Goal: Task Accomplishment & Management: Complete application form

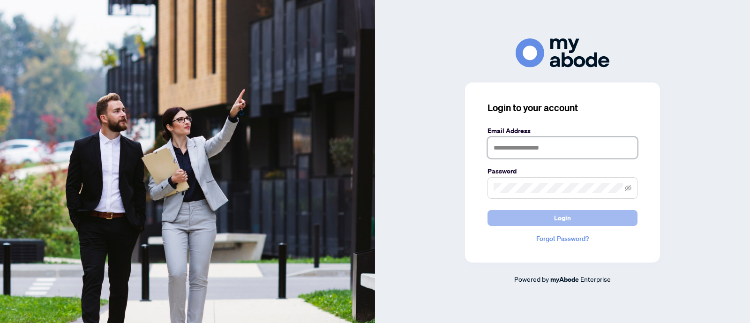
type input "**********"
click at [576, 215] on button "Login" at bounding box center [562, 218] width 150 height 16
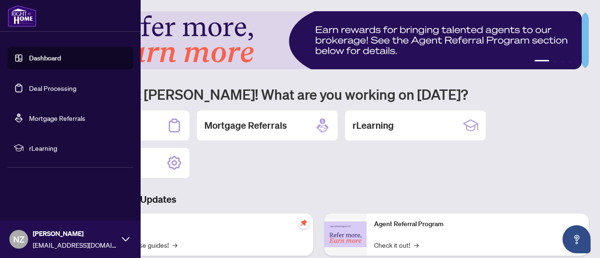
click at [30, 60] on link "Dashboard" at bounding box center [45, 58] width 32 height 8
click at [61, 57] on link "Dashboard" at bounding box center [45, 58] width 32 height 8
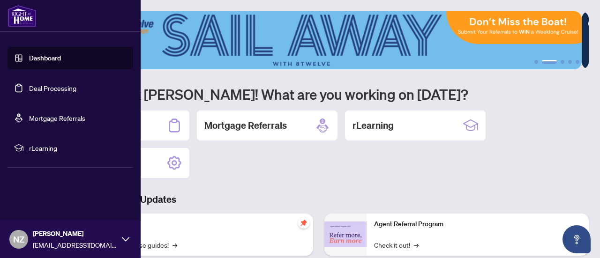
click at [29, 60] on link "Dashboard" at bounding box center [45, 58] width 32 height 8
click at [37, 58] on link "Dashboard" at bounding box center [45, 58] width 32 height 8
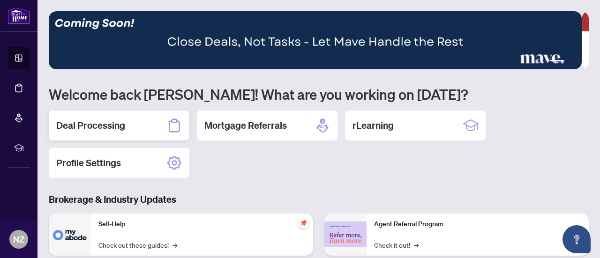
click at [115, 130] on h2 "Deal Processing" at bounding box center [90, 125] width 69 height 13
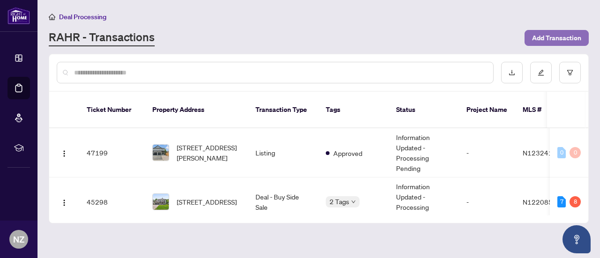
click at [562, 35] on span "Add Transaction" at bounding box center [556, 37] width 49 height 15
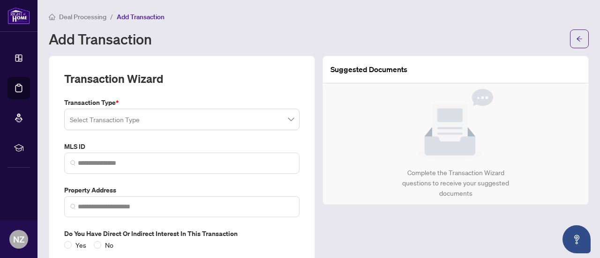
click at [131, 119] on input "search" at bounding box center [177, 121] width 215 height 21
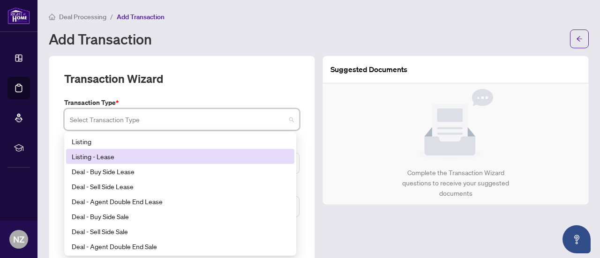
click at [124, 157] on div "Listing - Lease" at bounding box center [180, 156] width 217 height 10
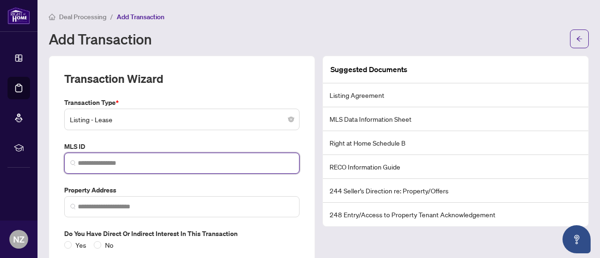
click at [99, 166] on input "search" at bounding box center [185, 163] width 215 height 10
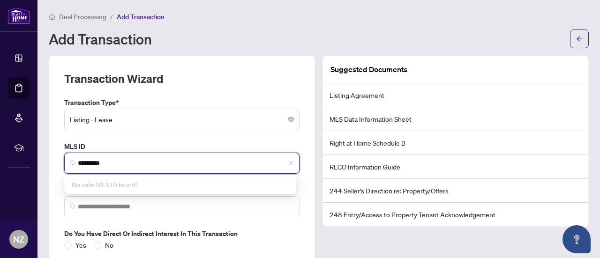
click at [136, 185] on span "No valid MLS ID found!" at bounding box center [104, 184] width 65 height 8
type input "*********"
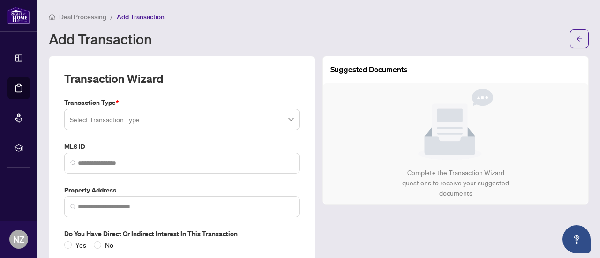
click at [205, 123] on input "search" at bounding box center [177, 121] width 215 height 21
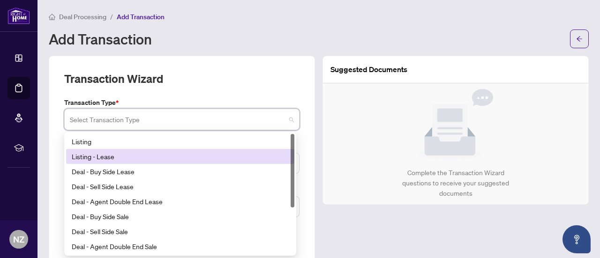
click at [88, 154] on div "Listing - Lease" at bounding box center [180, 156] width 217 height 10
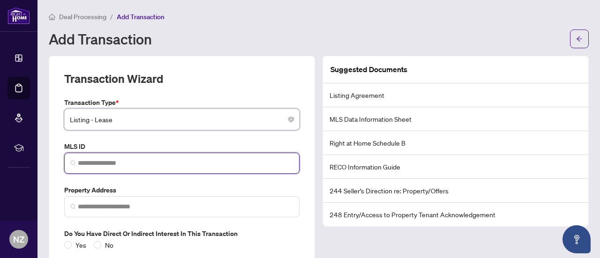
click at [98, 162] on input "search" at bounding box center [185, 163] width 215 height 10
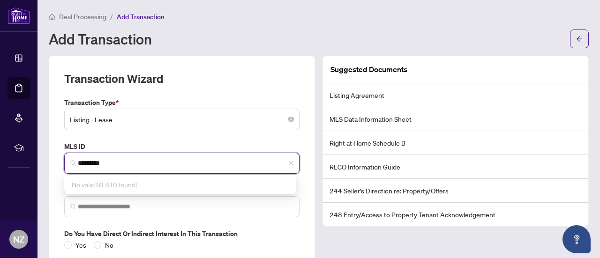
scroll to position [47, 0]
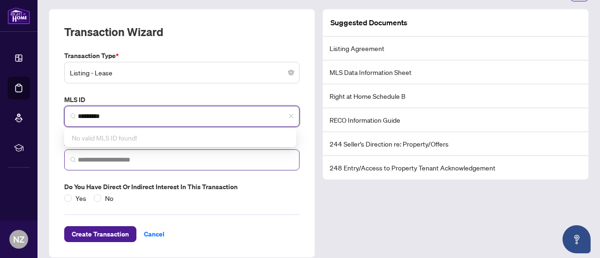
type input "*********"
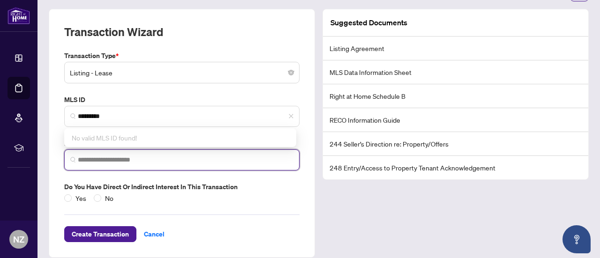
click at [96, 160] on input "search" at bounding box center [185, 160] width 215 height 10
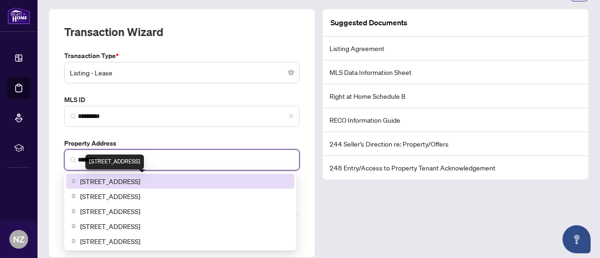
click at [116, 178] on span "[STREET_ADDRESS]" at bounding box center [110, 181] width 60 height 10
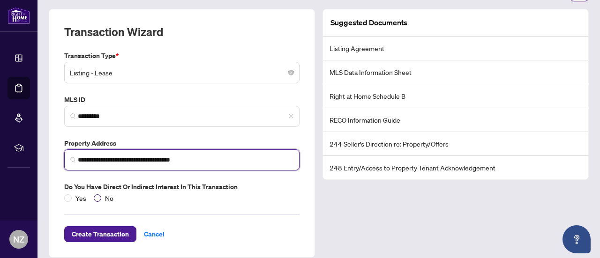
type input "**********"
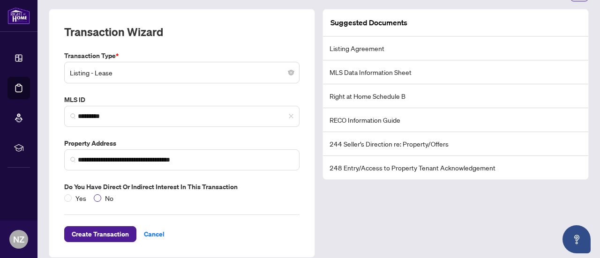
click at [102, 195] on span "No" at bounding box center [109, 198] width 16 height 10
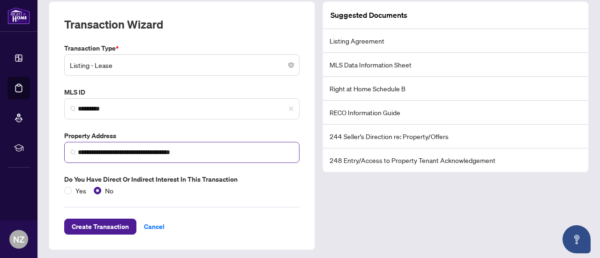
scroll to position [55, 0]
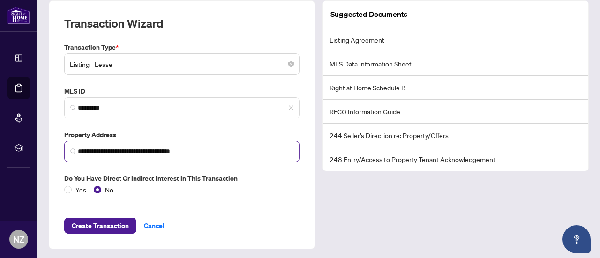
click at [77, 148] on span "**********" at bounding box center [181, 151] width 235 height 21
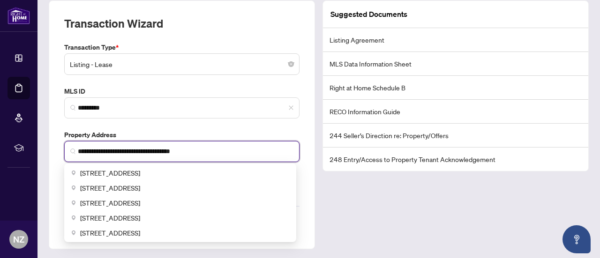
click at [114, 155] on span "**********" at bounding box center [181, 151] width 235 height 21
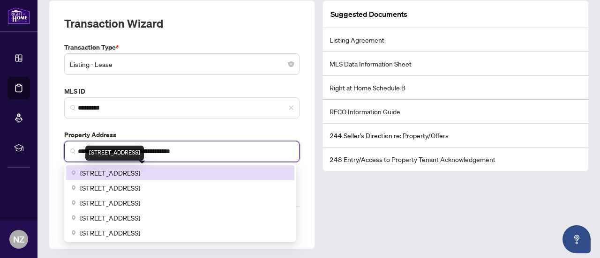
click at [124, 171] on span "[STREET_ADDRESS]" at bounding box center [110, 173] width 60 height 10
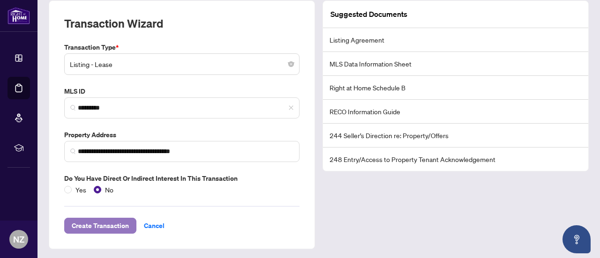
click at [103, 223] on span "Create Transaction" at bounding box center [100, 225] width 57 height 15
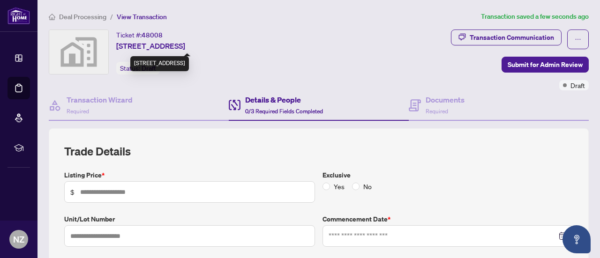
click at [149, 48] on span "[STREET_ADDRESS]" at bounding box center [150, 45] width 69 height 11
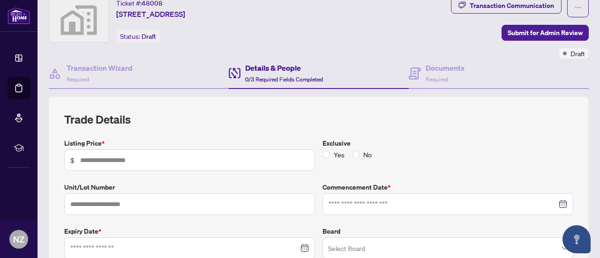
scroll to position [47, 0]
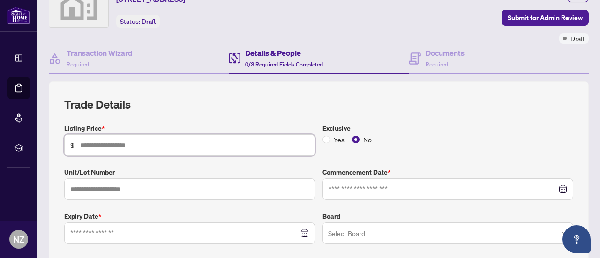
click at [106, 146] on input "text" at bounding box center [194, 145] width 229 height 10
type input "*****"
click at [135, 190] on input "text" at bounding box center [189, 189] width 251 height 22
type input "******"
click at [386, 186] on input at bounding box center [442, 189] width 228 height 10
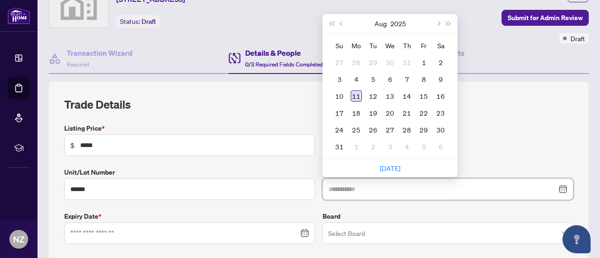
type input "**********"
click at [350, 95] on div "11" at bounding box center [355, 95] width 11 height 11
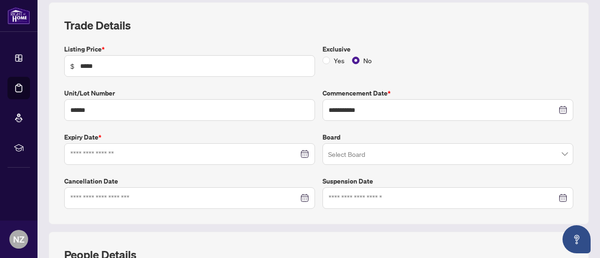
scroll to position [141, 0]
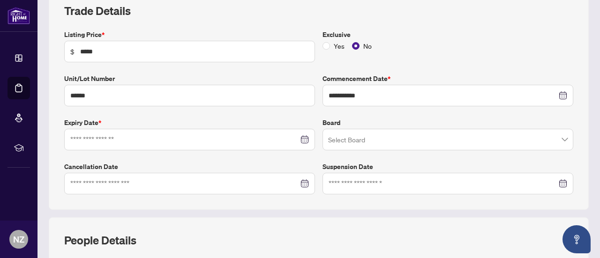
click at [300, 140] on div at bounding box center [189, 139] width 238 height 10
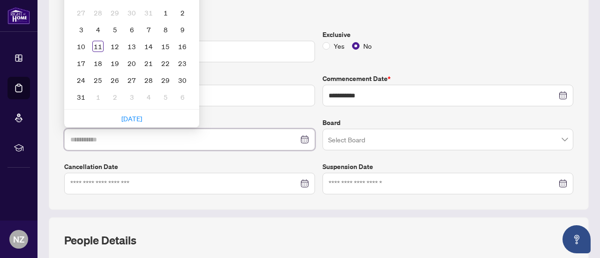
type input "**********"
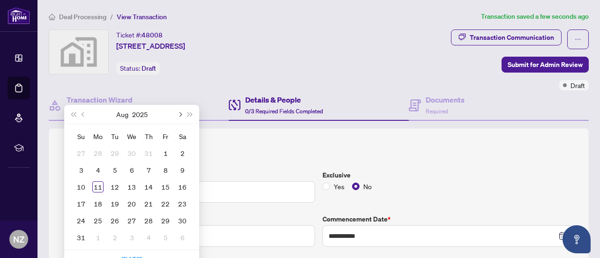
click at [180, 112] on span "Next month (PageDown)" at bounding box center [179, 114] width 5 height 5
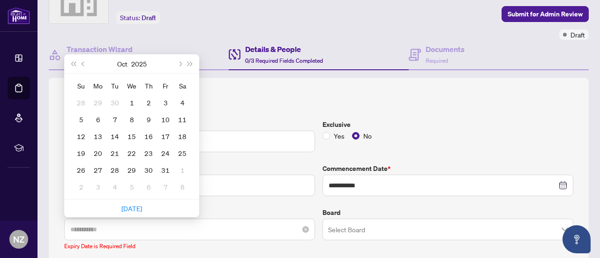
type input "**********"
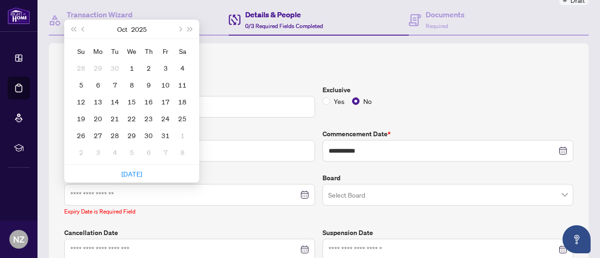
scroll to position [94, 0]
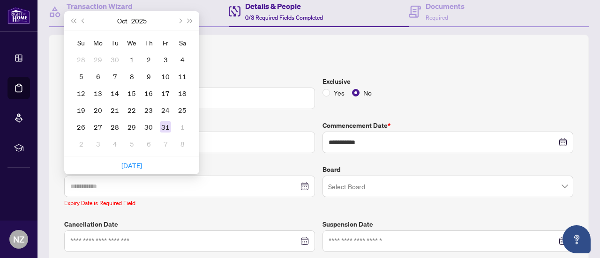
type input "**********"
click at [168, 126] on div "31" at bounding box center [165, 126] width 11 height 11
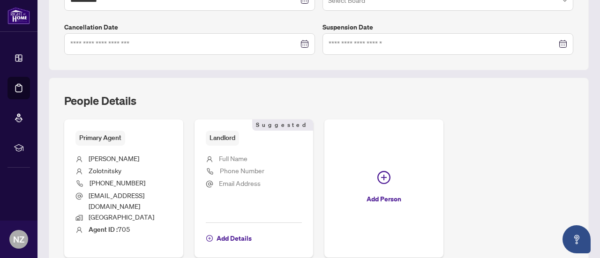
scroll to position [281, 0]
click at [247, 153] on span "Full Name" at bounding box center [233, 157] width 29 height 8
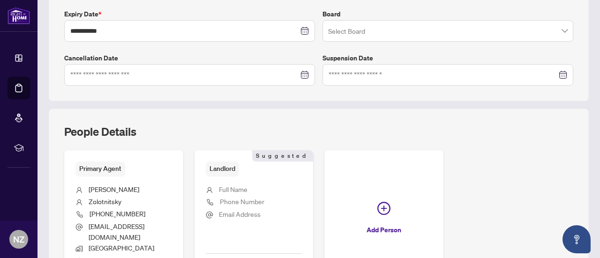
scroll to position [234, 0]
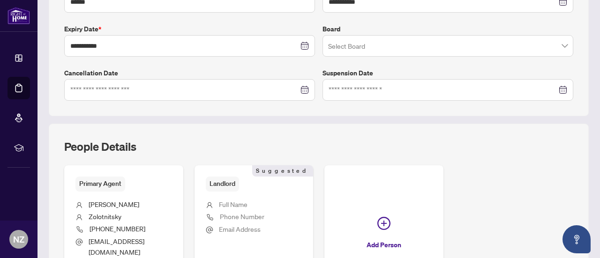
click at [239, 182] on span "Landlord" at bounding box center [222, 184] width 33 height 15
click at [247, 202] on span "Full Name" at bounding box center [233, 204] width 29 height 8
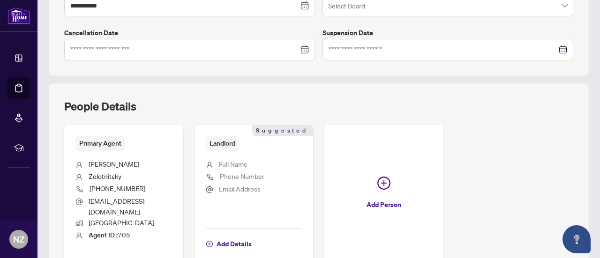
scroll to position [328, 0]
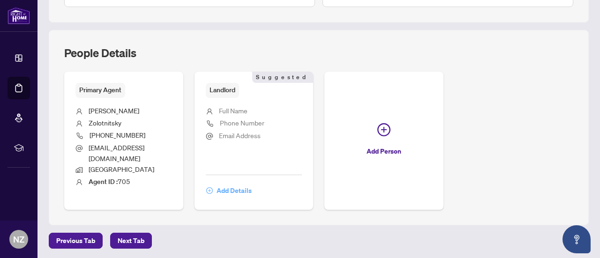
click at [252, 183] on span "Add Details" at bounding box center [233, 190] width 35 height 15
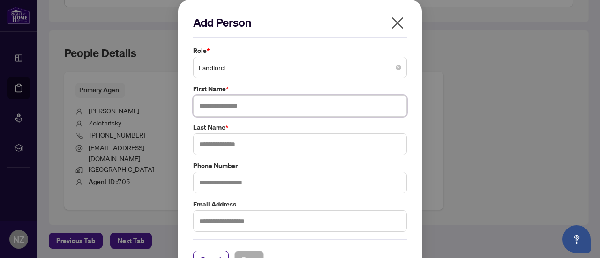
click at [276, 105] on input "text" at bounding box center [300, 106] width 214 height 22
type input "******"
click at [253, 149] on input "text" at bounding box center [300, 145] width 214 height 22
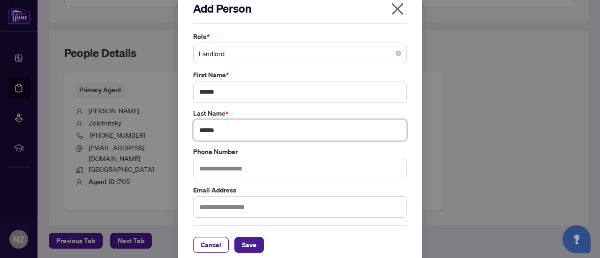
scroll to position [22, 0]
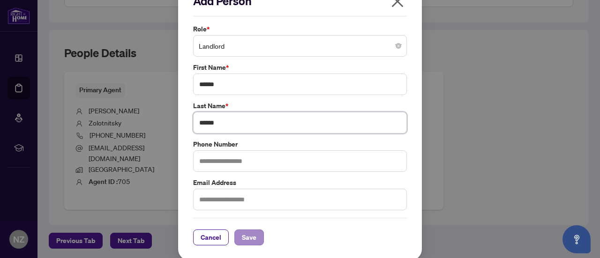
type input "******"
click at [249, 236] on span "Save" at bounding box center [249, 237] width 15 height 15
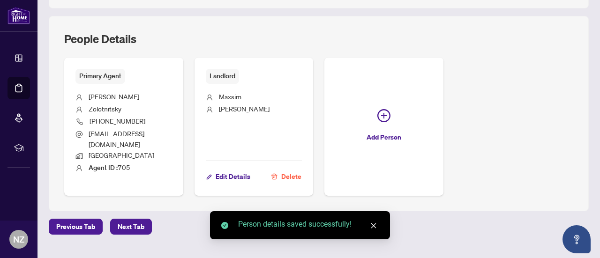
scroll to position [349, 0]
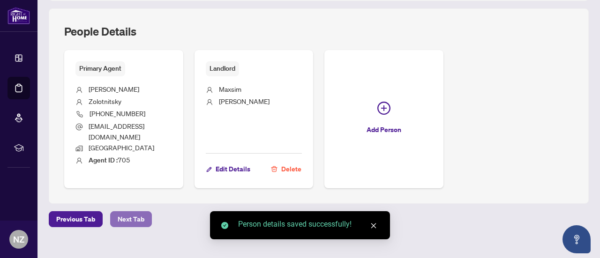
click at [131, 212] on span "Next Tab" at bounding box center [131, 219] width 27 height 15
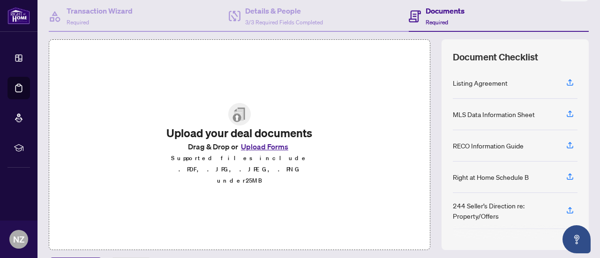
scroll to position [94, 0]
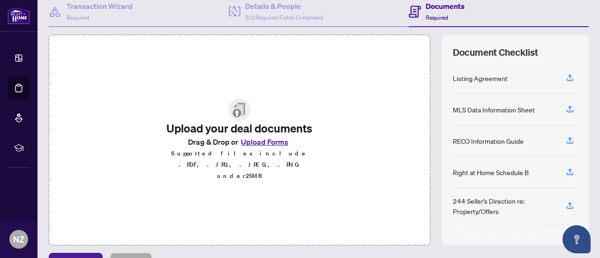
click at [265, 148] on button "Upload Forms" at bounding box center [264, 142] width 53 height 12
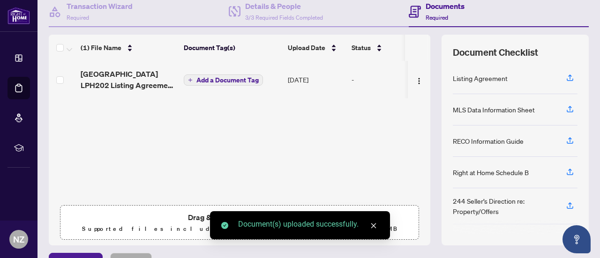
click at [230, 79] on span "Add a Document Tag" at bounding box center [227, 80] width 62 height 7
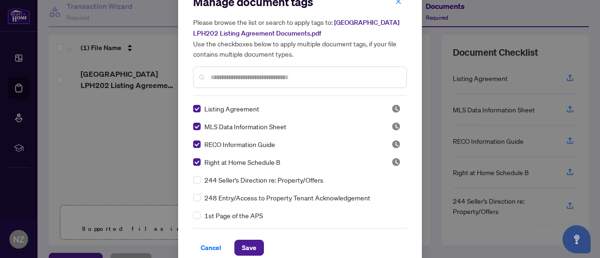
scroll to position [31, 0]
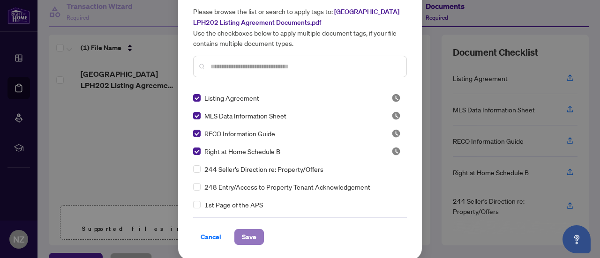
click at [242, 232] on span "Save" at bounding box center [249, 237] width 15 height 15
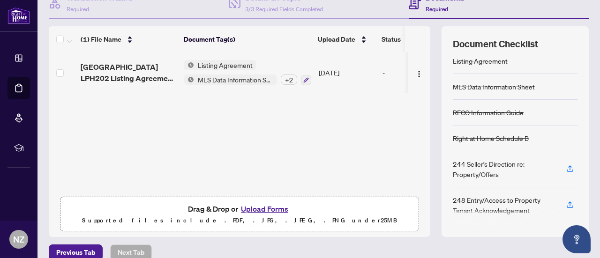
scroll to position [141, 0]
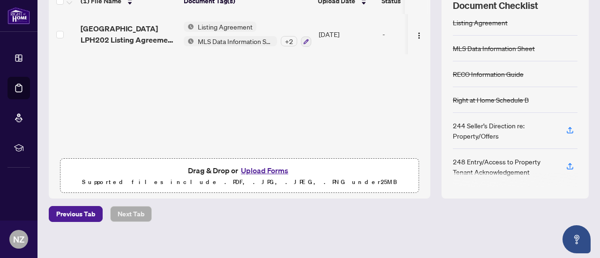
click at [257, 169] on button "Upload Forms" at bounding box center [264, 170] width 53 height 12
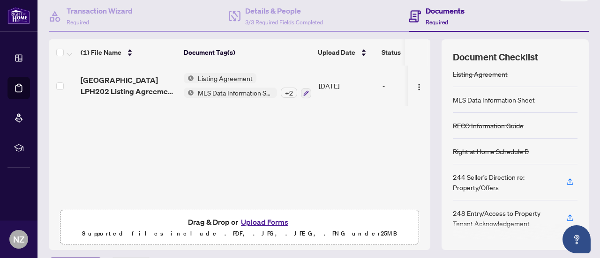
scroll to position [47, 0]
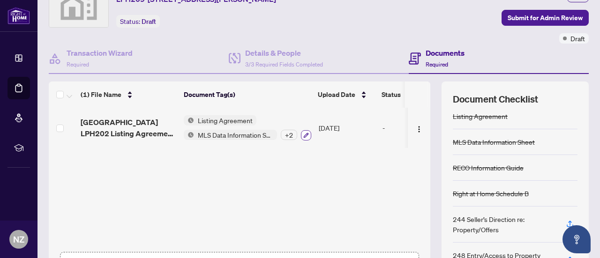
click at [305, 133] on icon "button" at bounding box center [306, 136] width 6 height 6
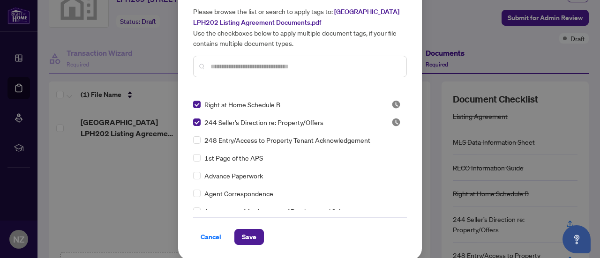
scroll to position [94, 0]
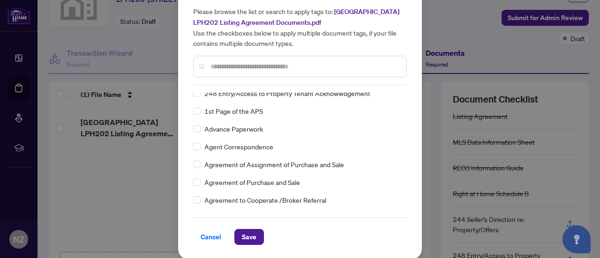
click at [211, 72] on input "text" at bounding box center [304, 66] width 188 height 10
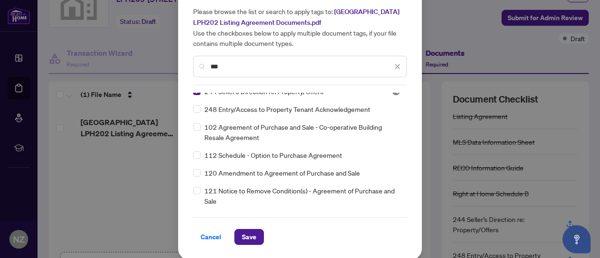
scroll to position [0, 0]
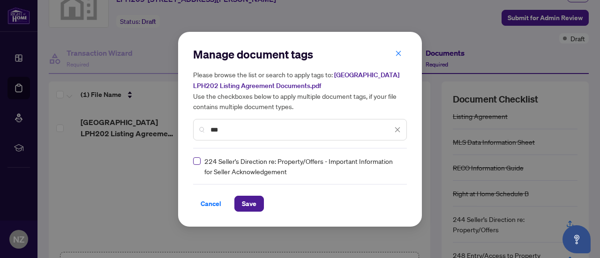
type input "***"
click at [237, 203] on button "Save" at bounding box center [249, 204] width 30 height 16
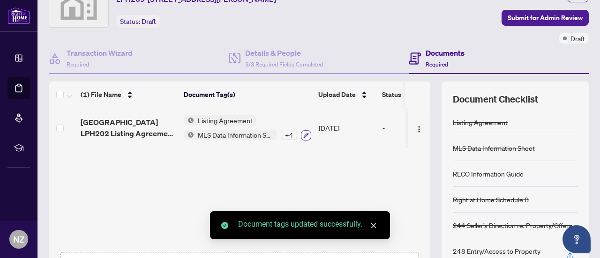
click at [305, 134] on icon "button" at bounding box center [306, 135] width 5 height 5
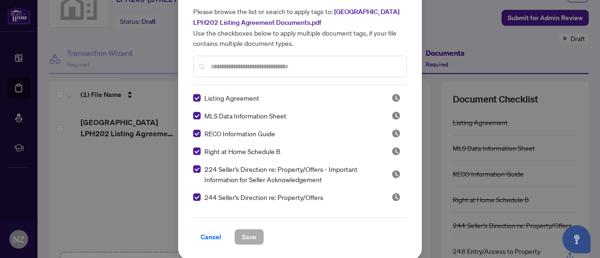
click at [230, 72] on input "text" at bounding box center [304, 66] width 188 height 10
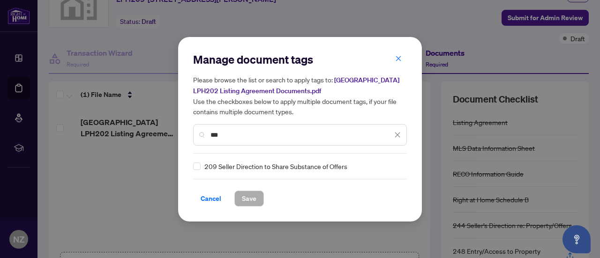
type input "***"
click at [249, 204] on span "Save" at bounding box center [249, 198] width 15 height 15
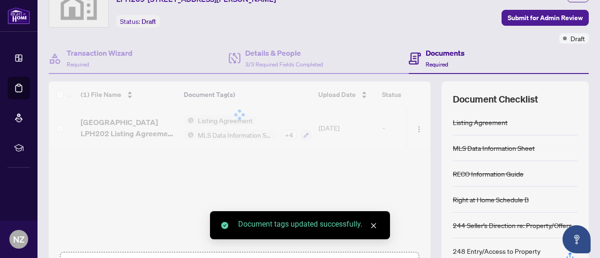
click at [288, 134] on div at bounding box center [239, 115] width 381 height 67
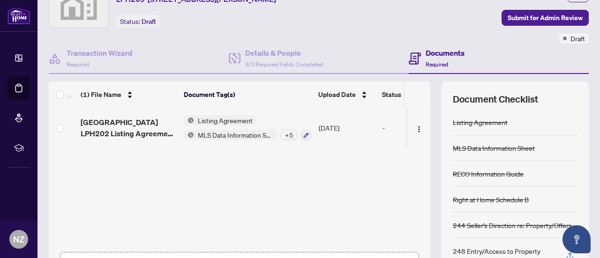
click at [288, 134] on div "+ 5" at bounding box center [289, 135] width 16 height 10
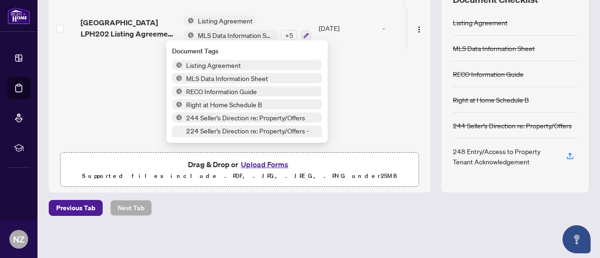
click at [391, 102] on div "(1) File Name Document Tag(s) Upload Date Status 15 North Park LPH202 Listing A…" at bounding box center [239, 87] width 381 height 211
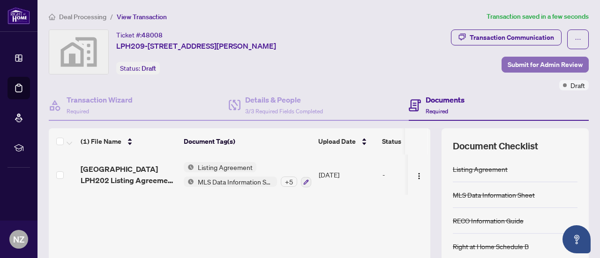
click at [527, 64] on span "Submit for Admin Review" at bounding box center [544, 64] width 75 height 15
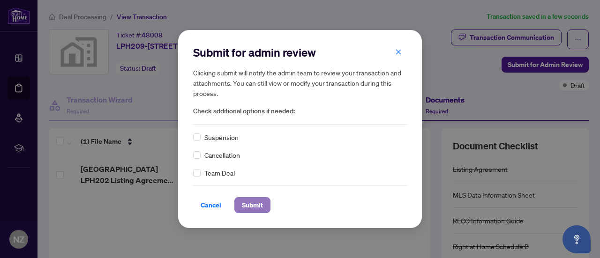
click at [250, 205] on span "Submit" at bounding box center [252, 205] width 21 height 15
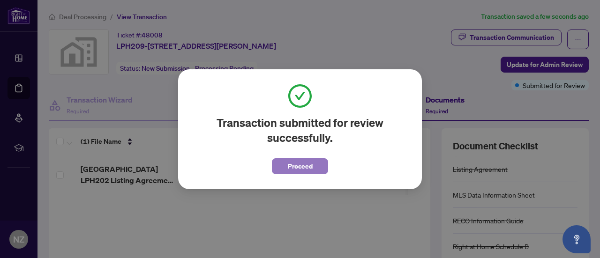
click at [291, 168] on span "Proceed" at bounding box center [300, 166] width 25 height 15
